Goal: Task Accomplishment & Management: Use online tool/utility

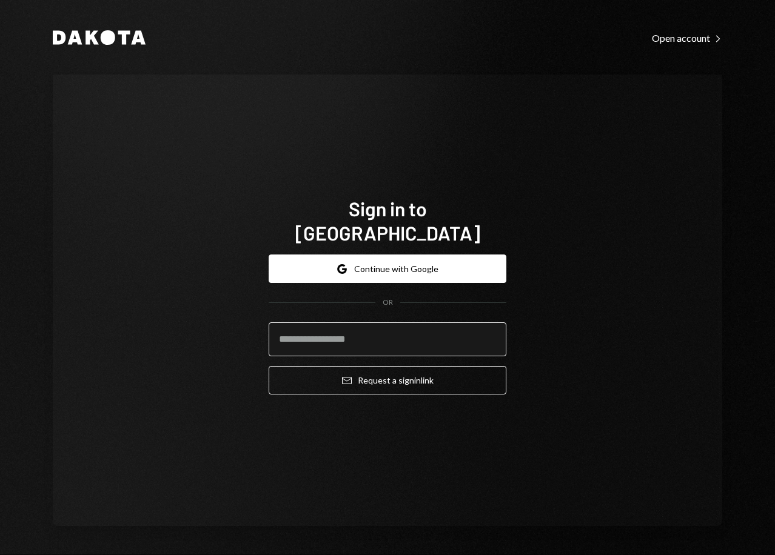
click at [390, 340] on input "email" at bounding box center [388, 340] width 238 height 34
type input "**********"
click at [269, 366] on button "Email Request a sign in link" at bounding box center [388, 380] width 238 height 28
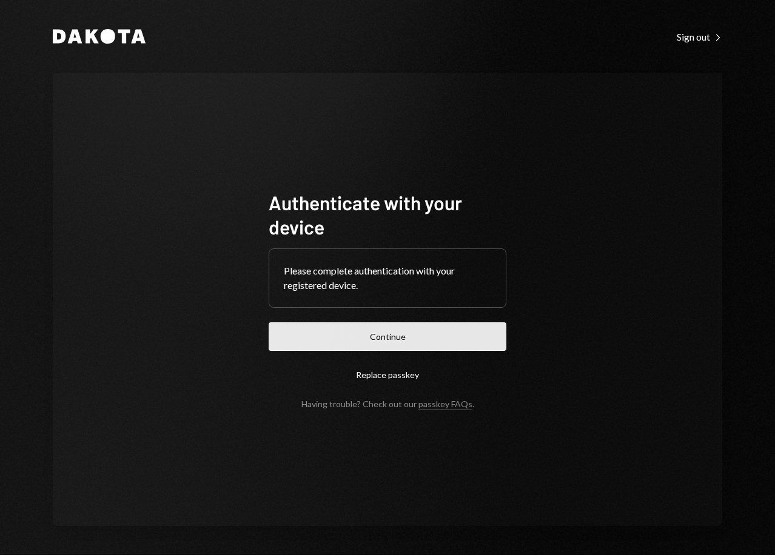
click at [384, 340] on button "Continue" at bounding box center [388, 337] width 238 height 28
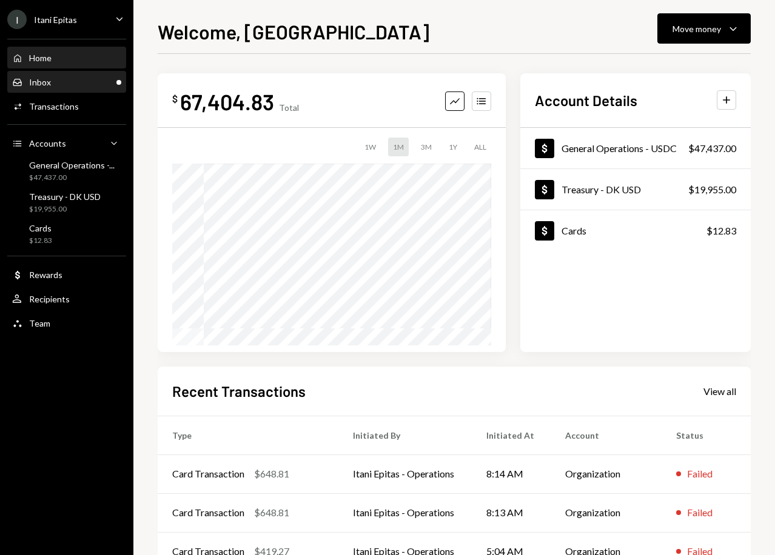
click at [83, 76] on div "Inbox Inbox" at bounding box center [66, 82] width 109 height 21
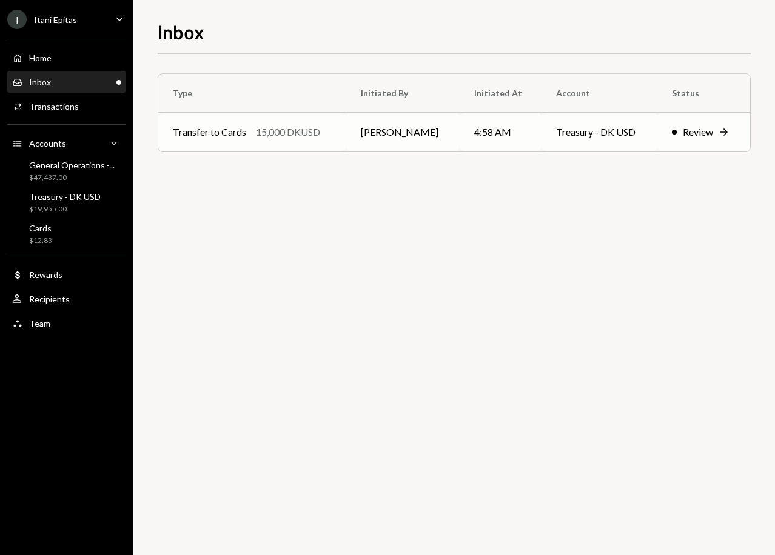
click at [689, 131] on div "Review" at bounding box center [698, 132] width 30 height 15
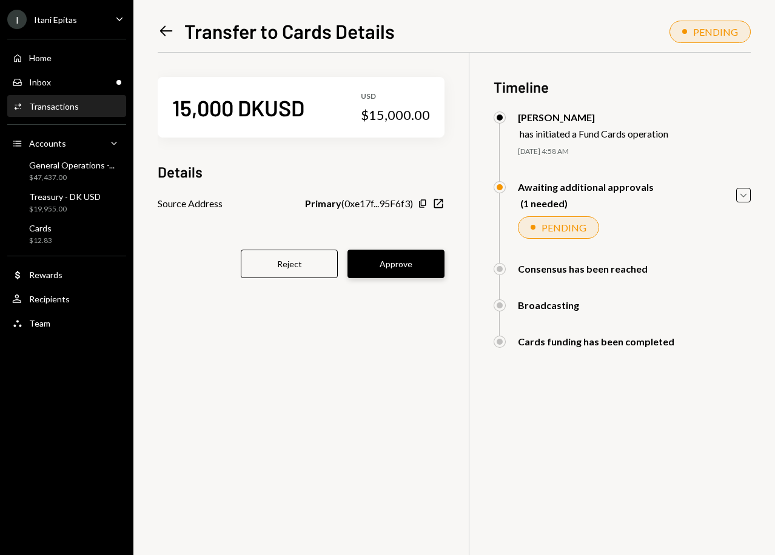
click at [386, 267] on button "Approve" at bounding box center [395, 264] width 97 height 28
